Goal: Task Accomplishment & Management: Manage account settings

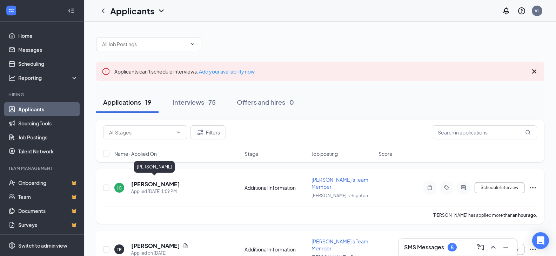
click at [155, 181] on h5 "[PERSON_NAME]" at bounding box center [155, 185] width 49 height 8
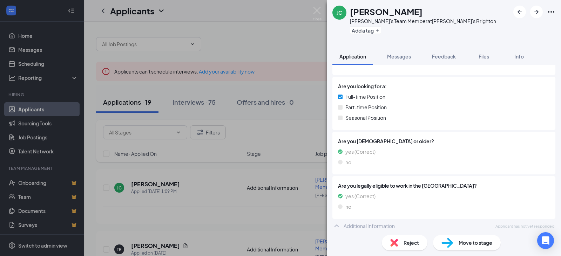
scroll to position [140, 0]
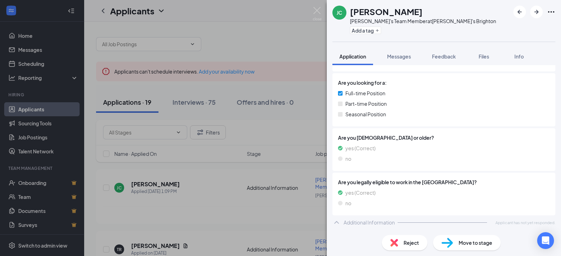
click at [202, 104] on div "[PERSON_NAME]'s Team Member at Arby's Brighton Add a tag Application Messages F…" at bounding box center [280, 128] width 561 height 256
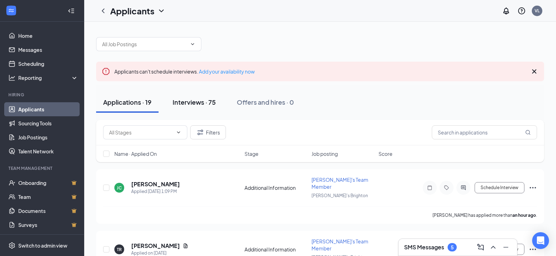
click at [198, 102] on div "Interviews · 75" at bounding box center [194, 102] width 43 height 9
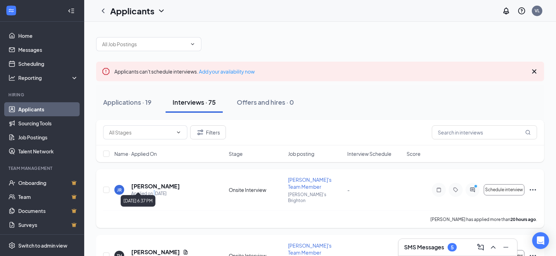
click at [155, 190] on div "Applied on [DATE]" at bounding box center [155, 193] width 49 height 7
click at [149, 183] on h5 "[PERSON_NAME]" at bounding box center [155, 187] width 49 height 8
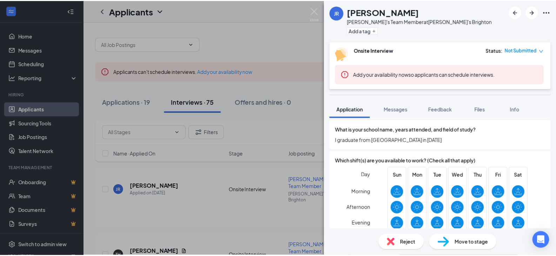
scroll to position [731, 0]
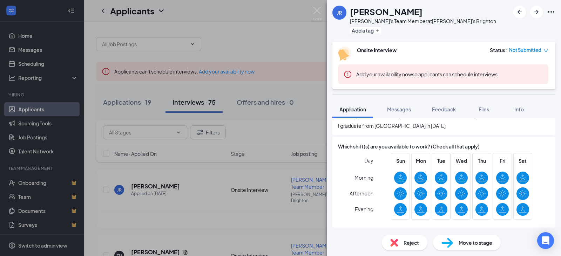
click at [164, 187] on div "JR [PERSON_NAME]'s Team Member at [PERSON_NAME]'s Brighton Add a tag Onsite Int…" at bounding box center [280, 128] width 561 height 256
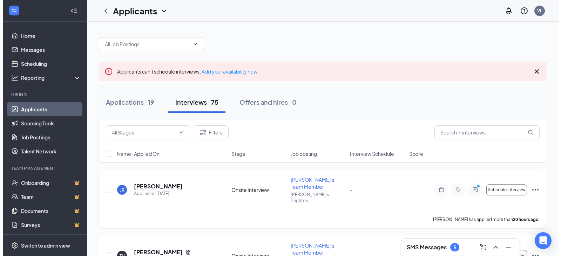
scroll to position [70, 0]
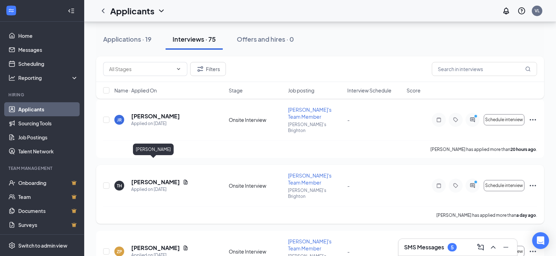
click at [143, 178] on h5 "[PERSON_NAME]" at bounding box center [155, 182] width 49 height 8
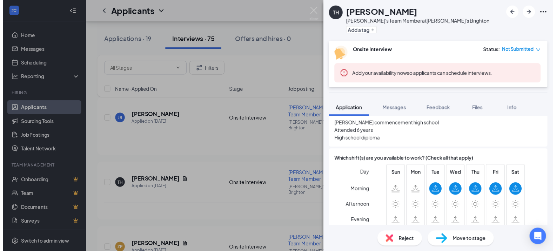
scroll to position [794, 0]
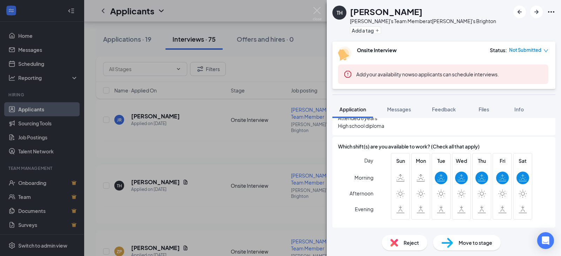
click at [229, 166] on div "TH [PERSON_NAME]'s Team Member at [PERSON_NAME]'s Brighton Add a tag Onsite Int…" at bounding box center [280, 128] width 561 height 256
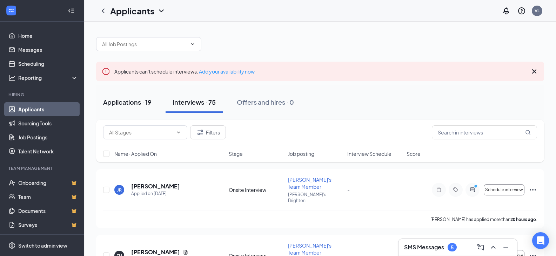
click at [120, 102] on div "Applications · 19" at bounding box center [127, 102] width 48 height 9
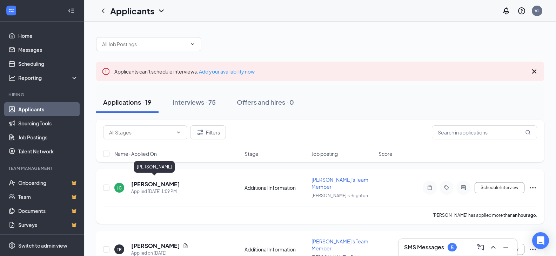
click at [148, 181] on h5 "[PERSON_NAME]" at bounding box center [155, 185] width 49 height 8
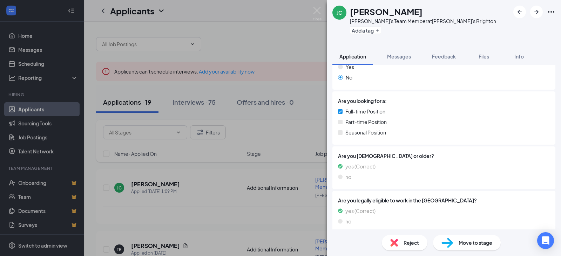
scroll to position [140, 0]
